Goal: Task Accomplishment & Management: Complete application form

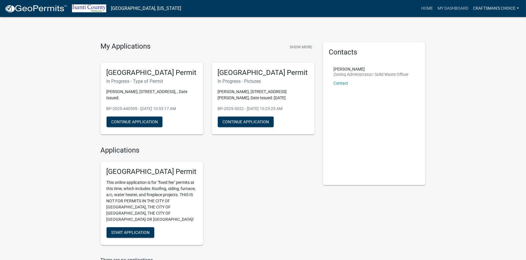
click at [496, 9] on link "Craftsman's Choice" at bounding box center [495, 8] width 51 height 11
click at [498, 24] on link "Account" at bounding box center [497, 24] width 47 height 14
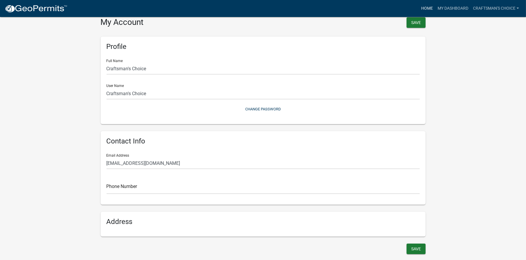
click at [421, 9] on link "Home" at bounding box center [427, 8] width 16 height 11
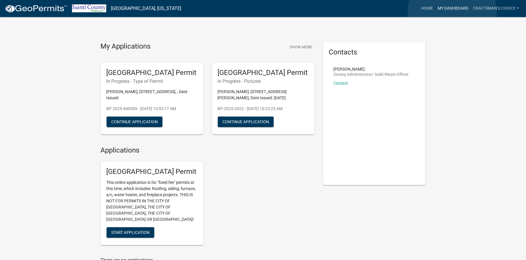
click at [452, 11] on link "My Dashboard" at bounding box center [452, 8] width 35 height 11
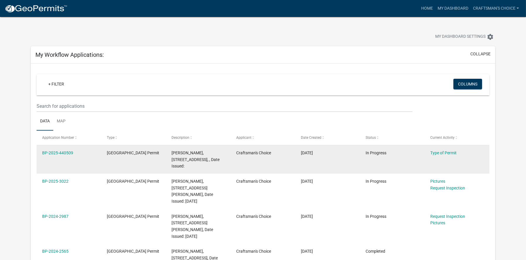
scroll to position [29, 0]
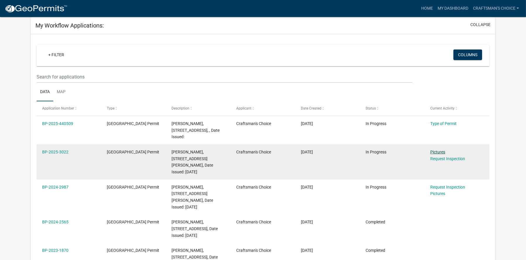
click at [437, 152] on link "Pictures" at bounding box center [437, 152] width 15 height 5
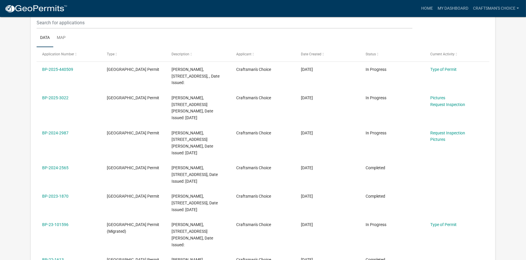
scroll to position [59, 0]
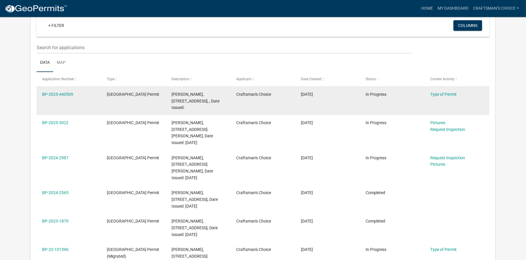
click at [193, 99] on span "[PERSON_NAME], [STREET_ADDRESS], , Date Issued:" at bounding box center [195, 101] width 48 height 18
click at [67, 92] on link "BP-2025-440509" at bounding box center [57, 94] width 31 height 5
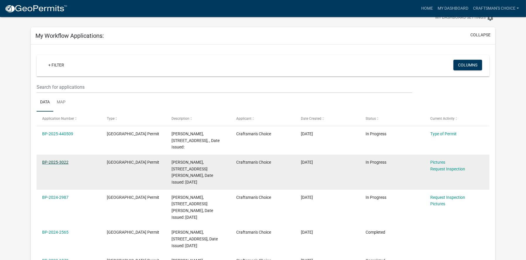
scroll to position [29, 0]
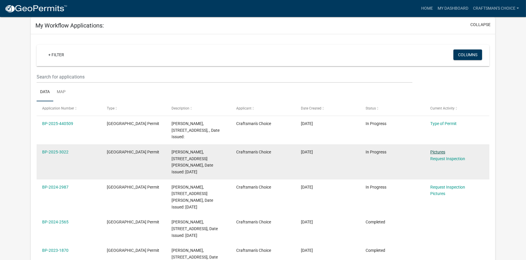
click at [439, 151] on link "Pictures" at bounding box center [437, 152] width 15 height 5
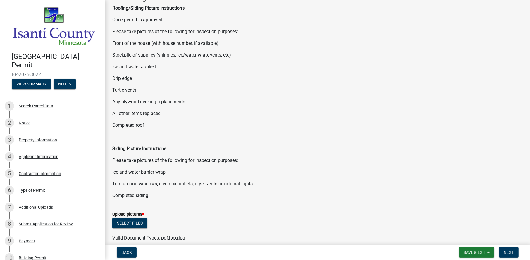
scroll to position [113, 0]
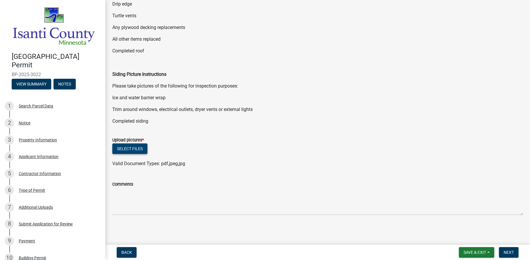
click at [137, 147] on button "Select files" at bounding box center [129, 148] width 35 height 11
click at [132, 150] on button "Select files" at bounding box center [129, 148] width 35 height 11
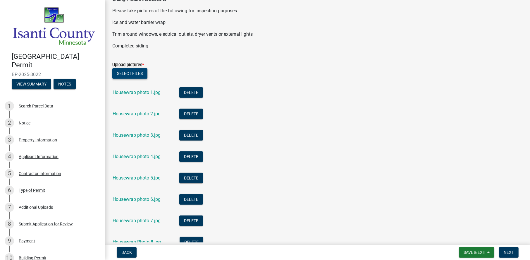
scroll to position [305, 0]
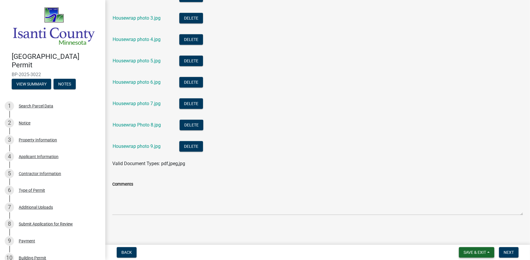
click at [470, 252] on span "Save & Exit" at bounding box center [475, 252] width 23 height 5
click at [468, 225] on button "Save" at bounding box center [471, 223] width 47 height 14
click at [473, 254] on span "Save & Exit" at bounding box center [475, 252] width 23 height 5
click at [472, 236] on button "Save & Exit" at bounding box center [471, 237] width 47 height 14
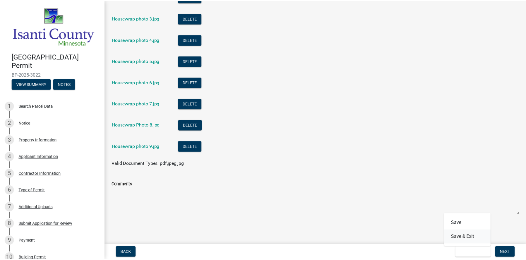
scroll to position [0, 0]
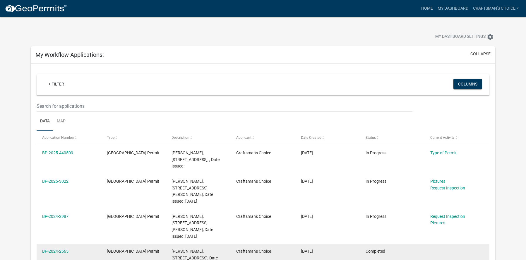
scroll to position [29, 0]
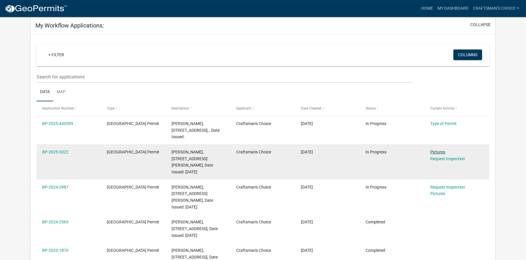
click at [440, 150] on link "Pictures" at bounding box center [437, 152] width 15 height 5
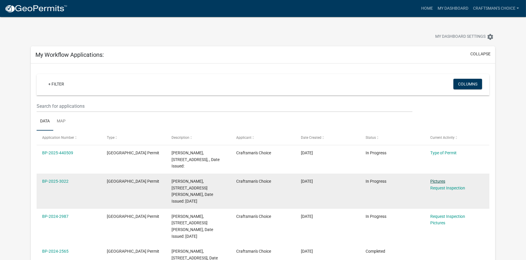
click at [435, 180] on link "Pictures" at bounding box center [437, 181] width 15 height 5
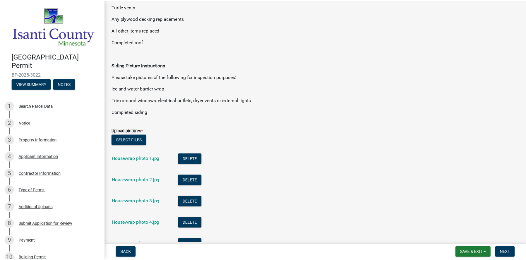
scroll to position [146, 0]
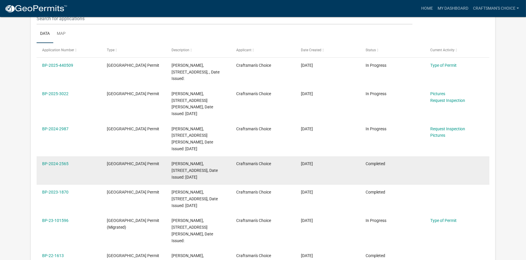
scroll to position [88, 0]
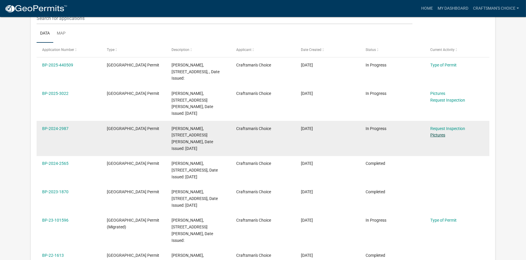
click at [442, 133] on link "Pictures" at bounding box center [437, 135] width 15 height 5
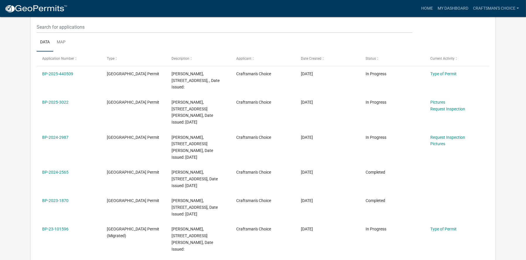
scroll to position [83, 0]
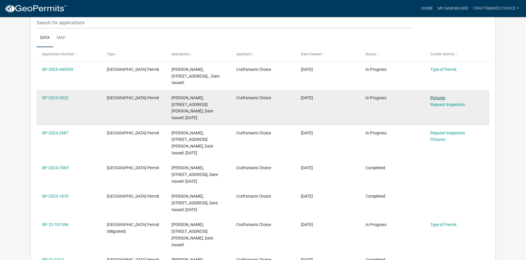
click at [432, 97] on link "Pictures" at bounding box center [437, 97] width 15 height 5
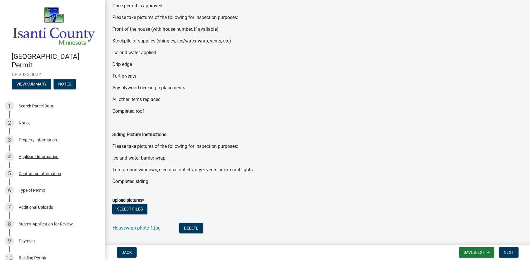
scroll to position [176, 0]
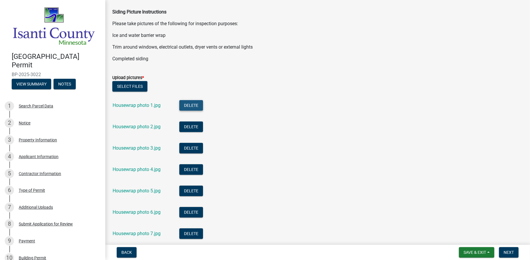
click at [195, 102] on button "Delete" at bounding box center [191, 105] width 24 height 11
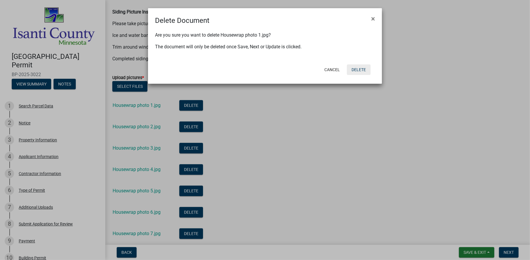
click at [358, 73] on button "Delete" at bounding box center [359, 69] width 24 height 11
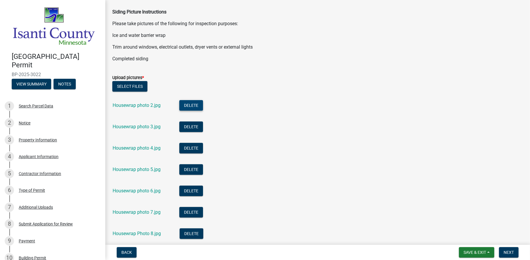
click at [195, 105] on button "Delete" at bounding box center [191, 105] width 24 height 11
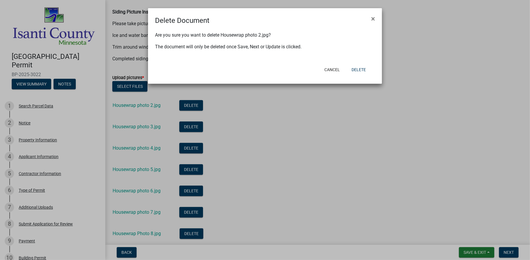
click at [367, 11] on button "×" at bounding box center [373, 19] width 13 height 16
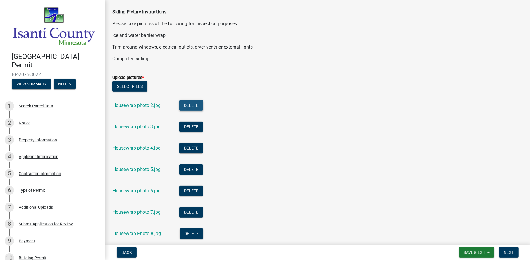
click at [195, 103] on button "Delete" at bounding box center [191, 105] width 24 height 11
click at [179, 100] on button "Delete" at bounding box center [191, 105] width 24 height 11
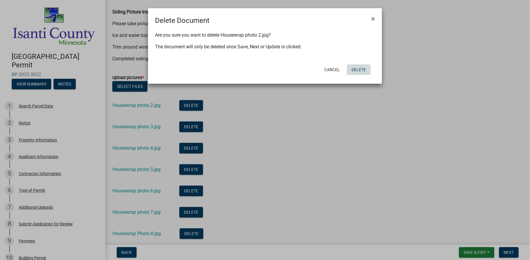
click at [359, 70] on button "Delete" at bounding box center [359, 69] width 24 height 11
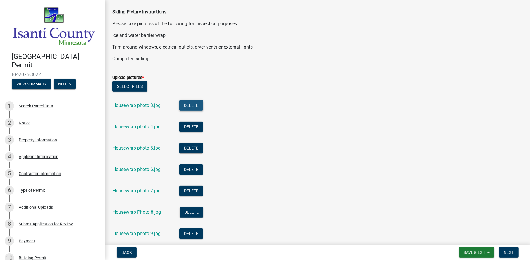
click at [197, 109] on button "Delete" at bounding box center [191, 105] width 24 height 11
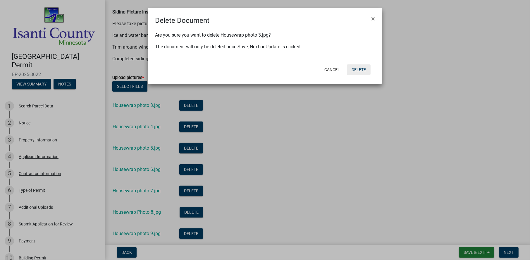
drag, startPoint x: 360, startPoint y: 66, endPoint x: 343, endPoint y: 71, distance: 17.1
click at [361, 66] on button "Delete" at bounding box center [359, 69] width 24 height 11
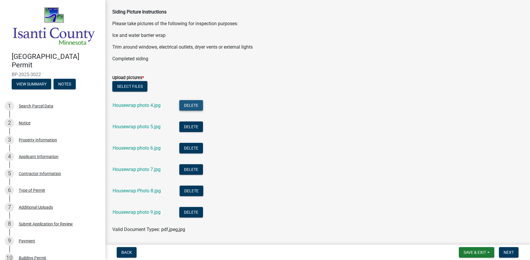
click at [188, 104] on button "Delete" at bounding box center [191, 105] width 24 height 11
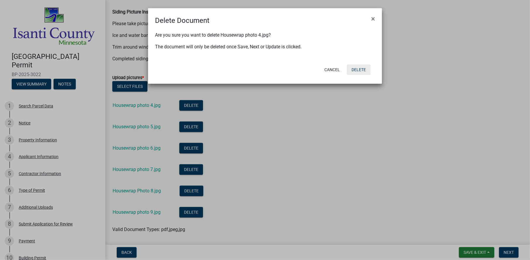
click at [363, 68] on button "Delete" at bounding box center [359, 69] width 24 height 11
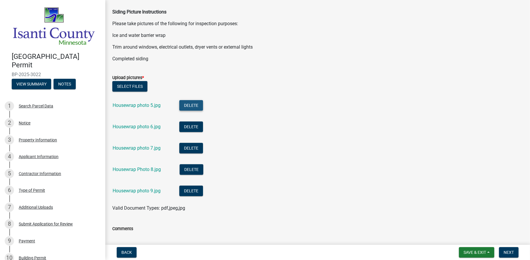
click at [190, 102] on button "Delete" at bounding box center [191, 105] width 24 height 11
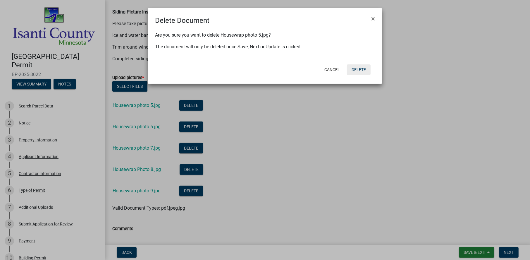
click at [358, 69] on button "Delete" at bounding box center [359, 69] width 24 height 11
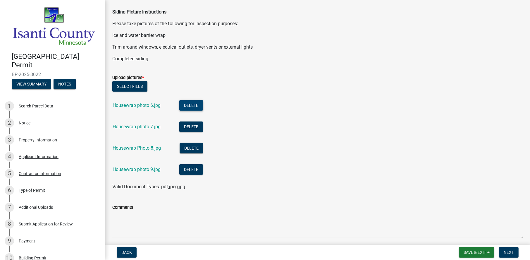
click at [188, 105] on button "Delete" at bounding box center [191, 105] width 24 height 11
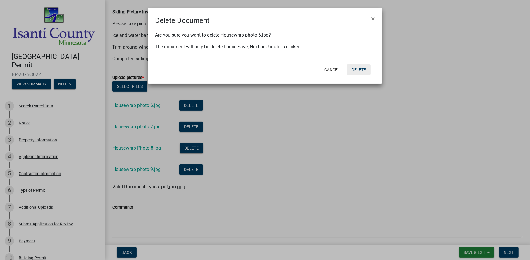
click at [359, 71] on button "Delete" at bounding box center [359, 69] width 24 height 11
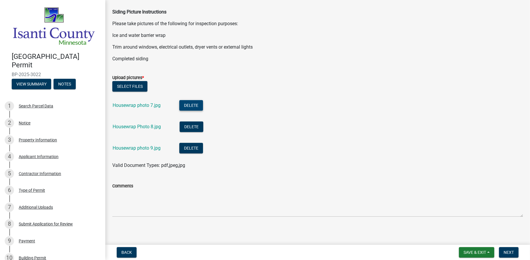
click at [196, 110] on button "Delete" at bounding box center [191, 105] width 24 height 11
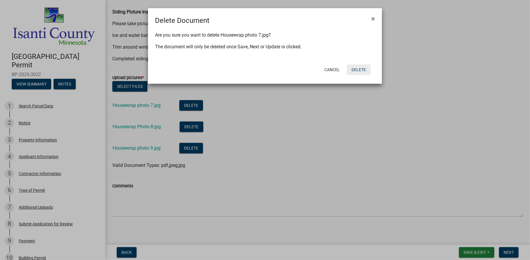
click at [362, 70] on button "Delete" at bounding box center [359, 69] width 24 height 11
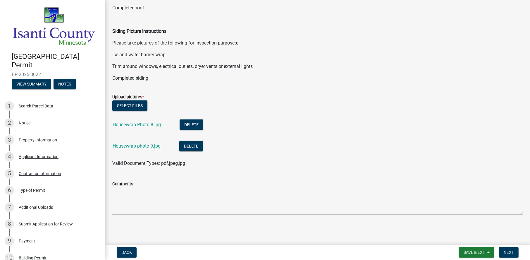
scroll to position [156, 0]
click at [192, 123] on button "Delete" at bounding box center [192, 125] width 24 height 11
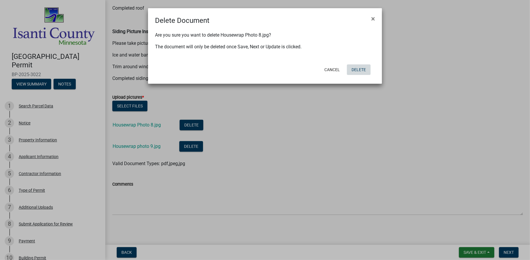
click at [356, 68] on button "Delete" at bounding box center [359, 69] width 24 height 11
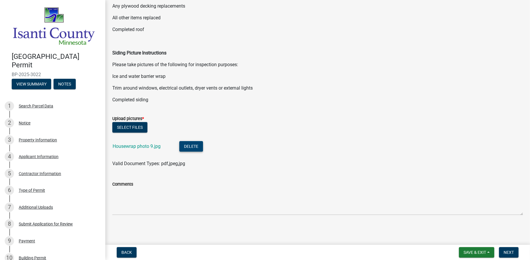
click at [195, 145] on button "Delete" at bounding box center [191, 146] width 24 height 11
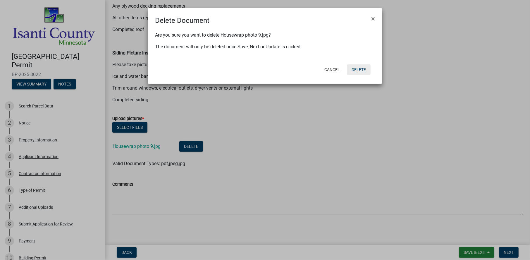
click at [364, 69] on button "Delete" at bounding box center [359, 69] width 24 height 11
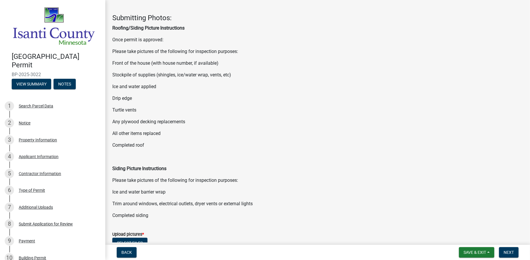
scroll to position [0, 0]
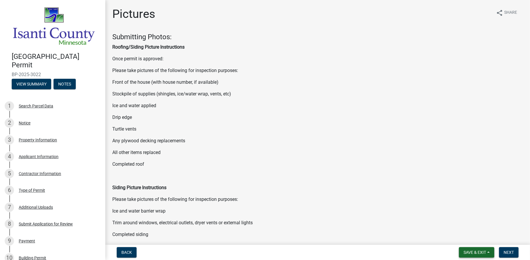
click at [467, 252] on span "Save & Exit" at bounding box center [475, 252] width 23 height 5
click at [466, 224] on button "Save" at bounding box center [471, 223] width 47 height 14
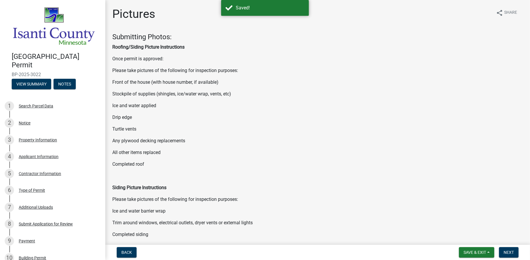
scroll to position [113, 0]
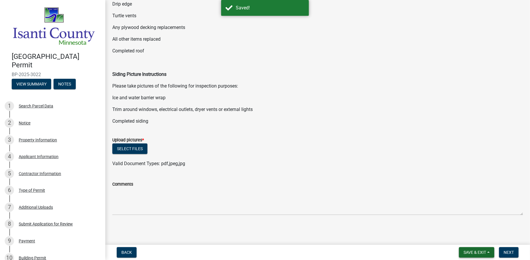
click at [473, 254] on span "Save & Exit" at bounding box center [475, 252] width 23 height 5
click at [472, 237] on button "Save & Exit" at bounding box center [471, 237] width 47 height 14
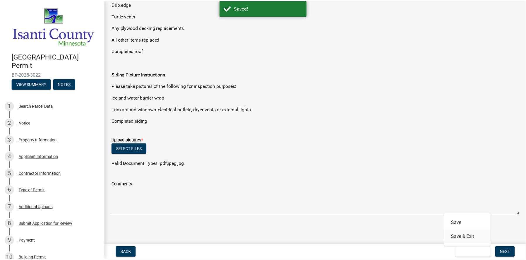
scroll to position [0, 0]
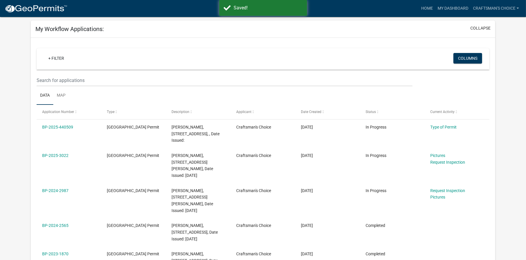
scroll to position [117, 0]
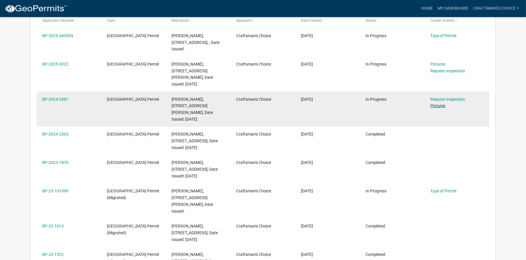
click at [439, 103] on link "Pictures" at bounding box center [437, 105] width 15 height 5
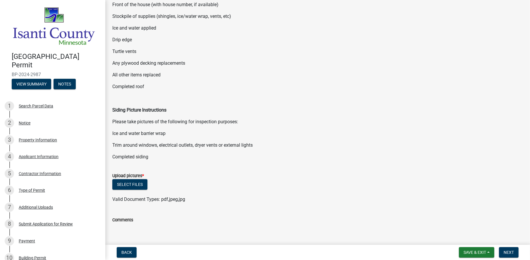
scroll to position [113, 0]
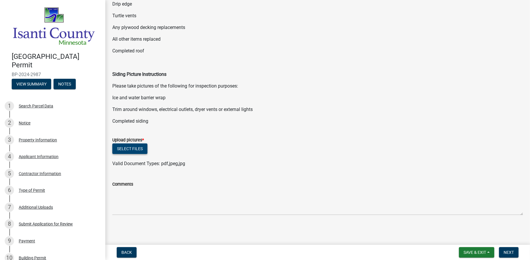
click at [140, 150] on button "Select files" at bounding box center [129, 148] width 35 height 11
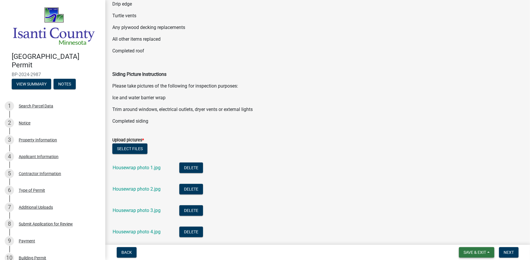
click at [468, 253] on span "Save & Exit" at bounding box center [475, 252] width 23 height 5
click at [463, 237] on button "Save & Exit" at bounding box center [471, 237] width 47 height 14
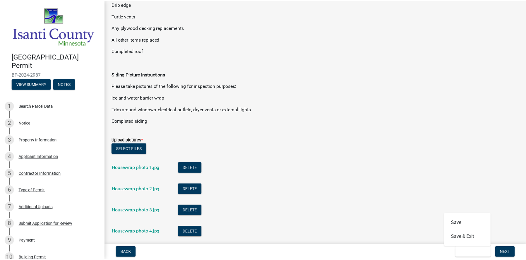
scroll to position [0, 0]
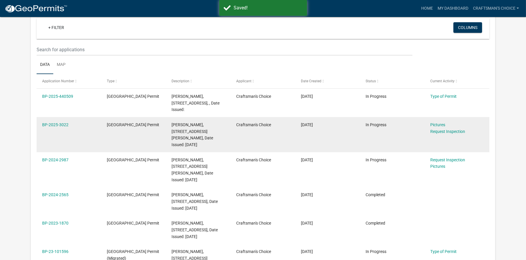
scroll to position [59, 0]
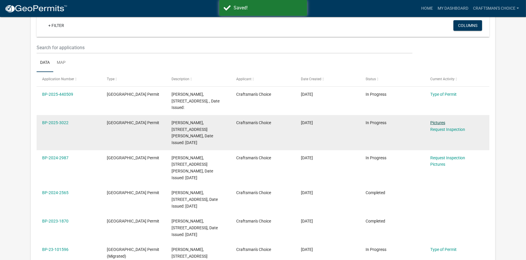
click at [443, 123] on link "Pictures" at bounding box center [437, 122] width 15 height 5
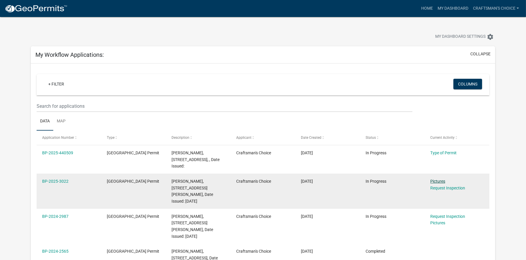
click at [442, 180] on link "Pictures" at bounding box center [437, 181] width 15 height 5
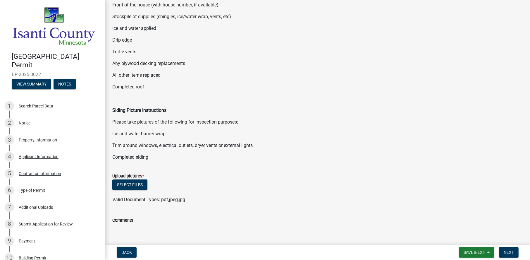
scroll to position [113, 0]
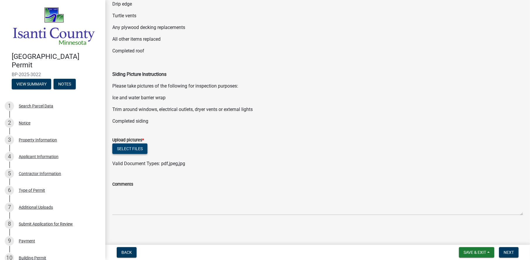
click at [135, 148] on button "Select files" at bounding box center [129, 148] width 35 height 11
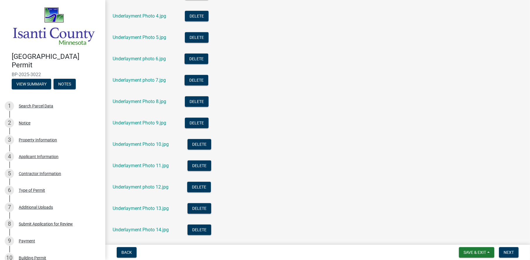
scroll to position [347, 0]
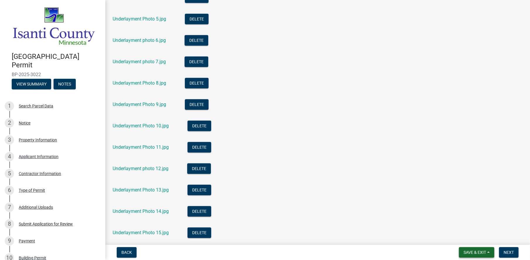
click at [469, 249] on button "Save & Exit" at bounding box center [476, 252] width 35 height 11
click at [471, 240] on button "Save & Exit" at bounding box center [471, 237] width 47 height 14
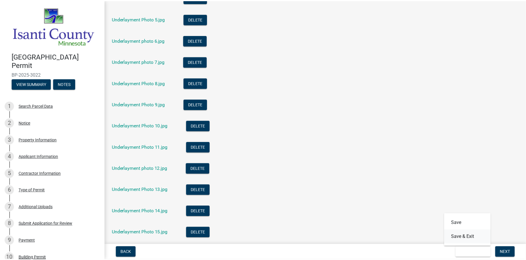
scroll to position [0, 0]
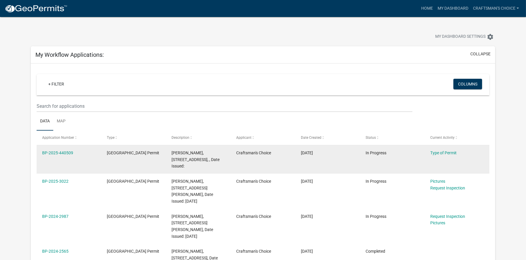
click at [194, 156] on div "[PERSON_NAME], [STREET_ADDRESS], , Date Issued:" at bounding box center [198, 160] width 54 height 20
click at [73, 153] on div "BP-2025-440509" at bounding box center [69, 153] width 54 height 7
click at [70, 153] on link "BP-2025-440509" at bounding box center [57, 152] width 31 height 5
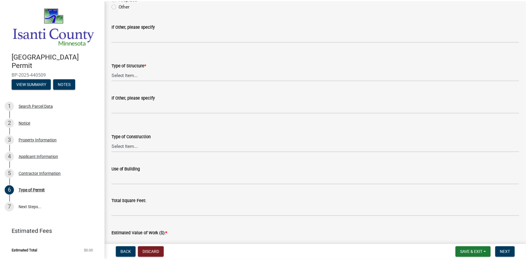
scroll to position [88, 0]
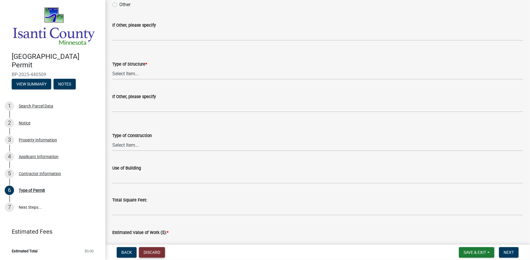
click at [159, 252] on button "Discard" at bounding box center [152, 252] width 26 height 11
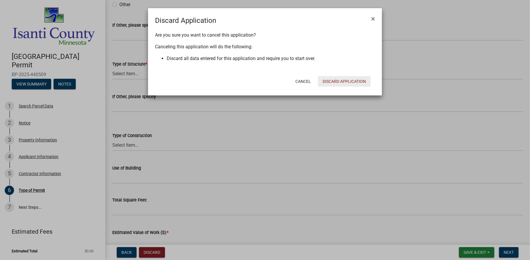
click at [345, 83] on button "Discard Application" at bounding box center [344, 81] width 53 height 11
